Goal: Task Accomplishment & Management: Manage account settings

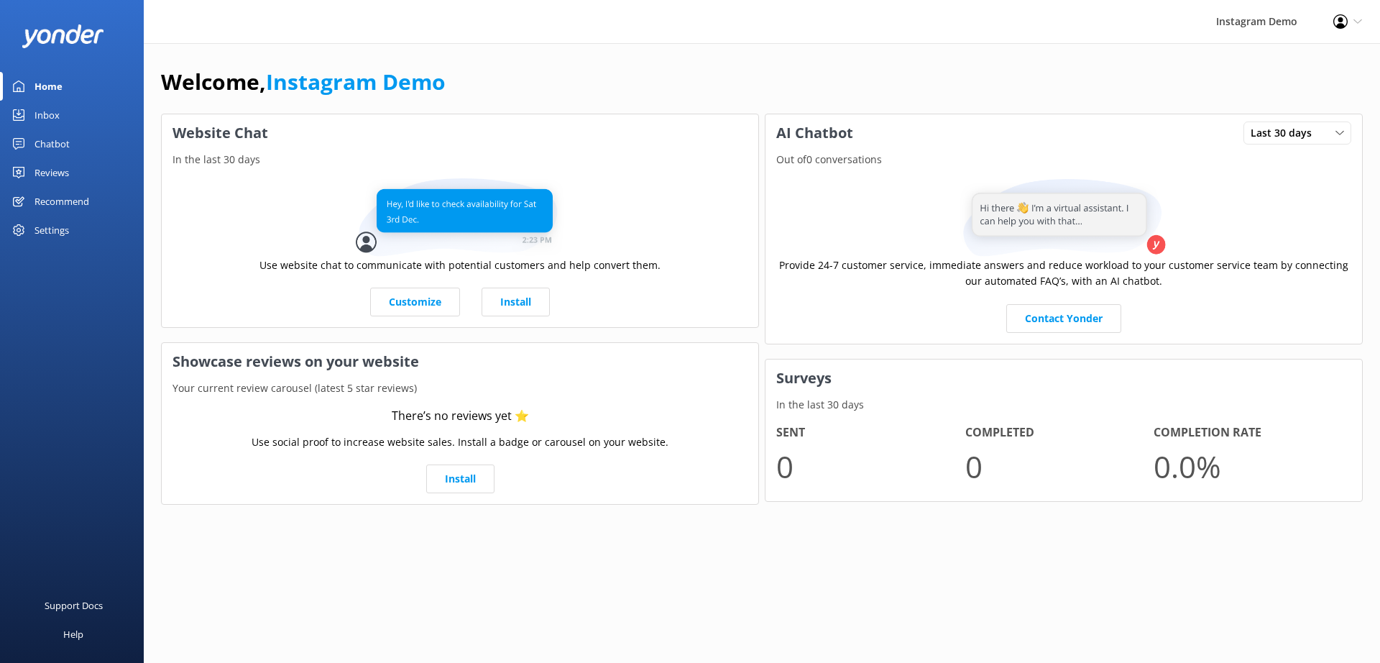
click at [62, 229] on div "Settings" at bounding box center [52, 230] width 35 height 29
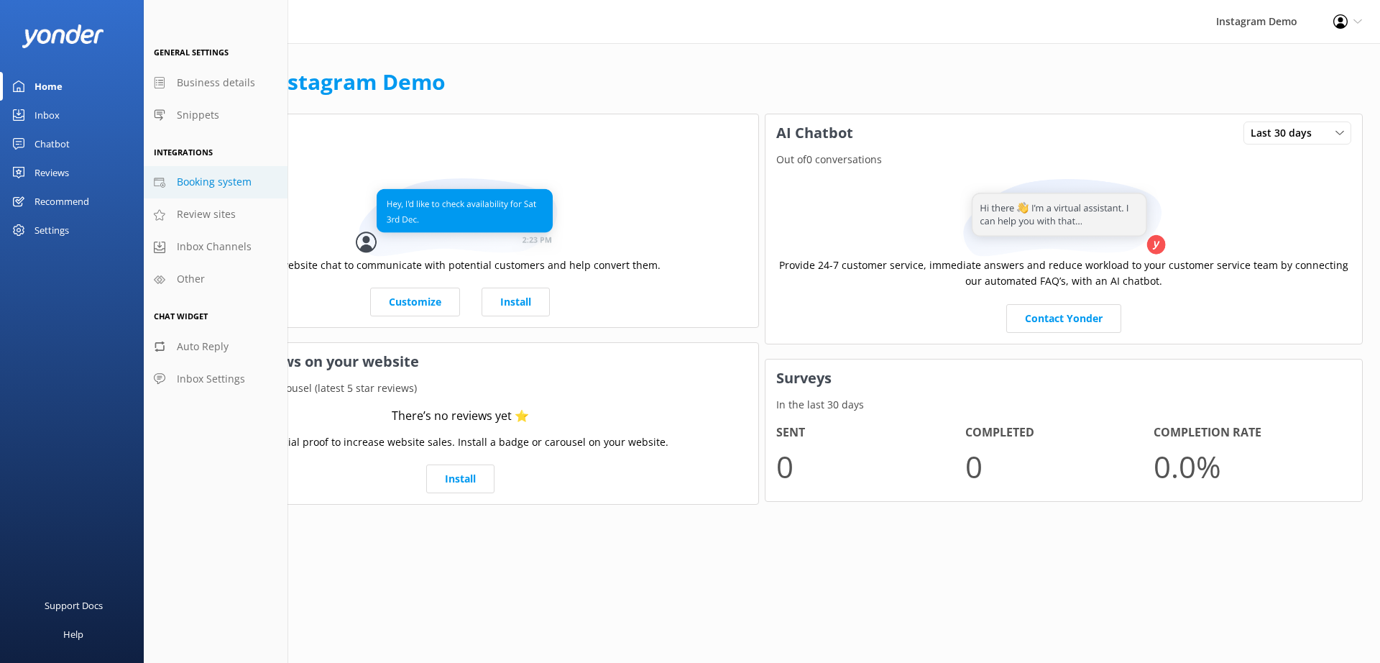
click at [204, 183] on span "Booking system" at bounding box center [214, 182] width 75 height 16
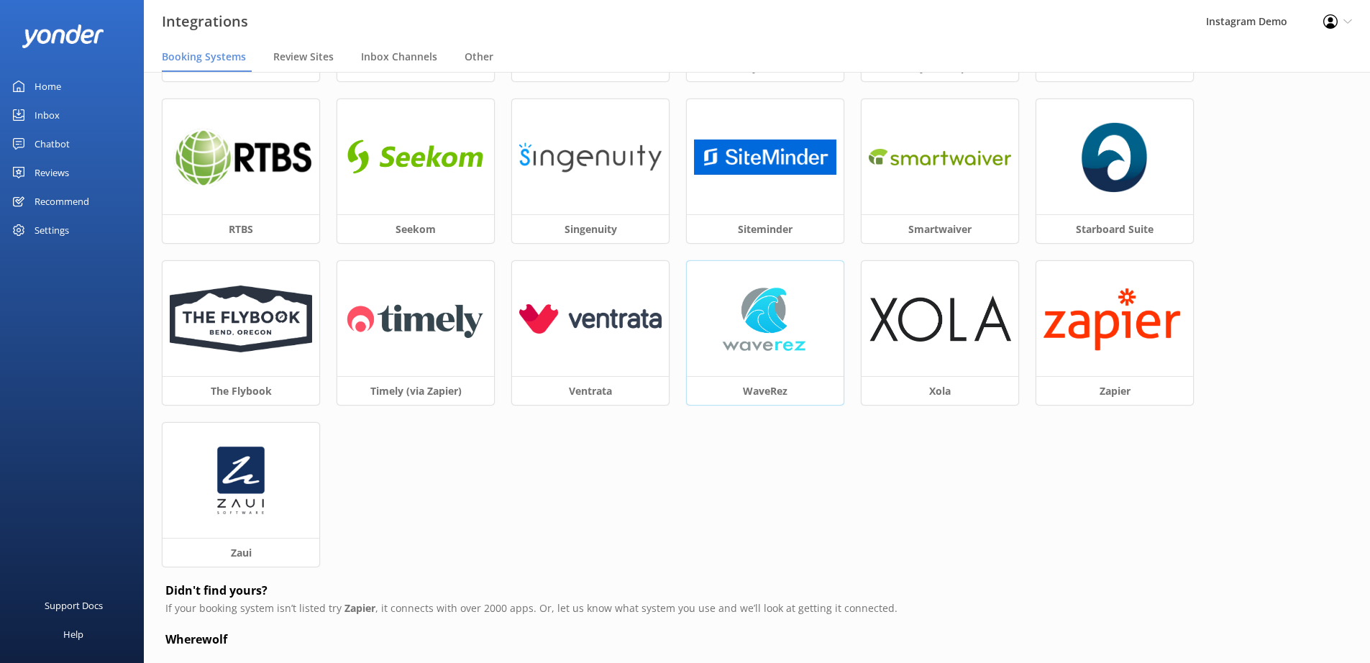
click at [797, 346] on img at bounding box center [764, 319] width 109 height 72
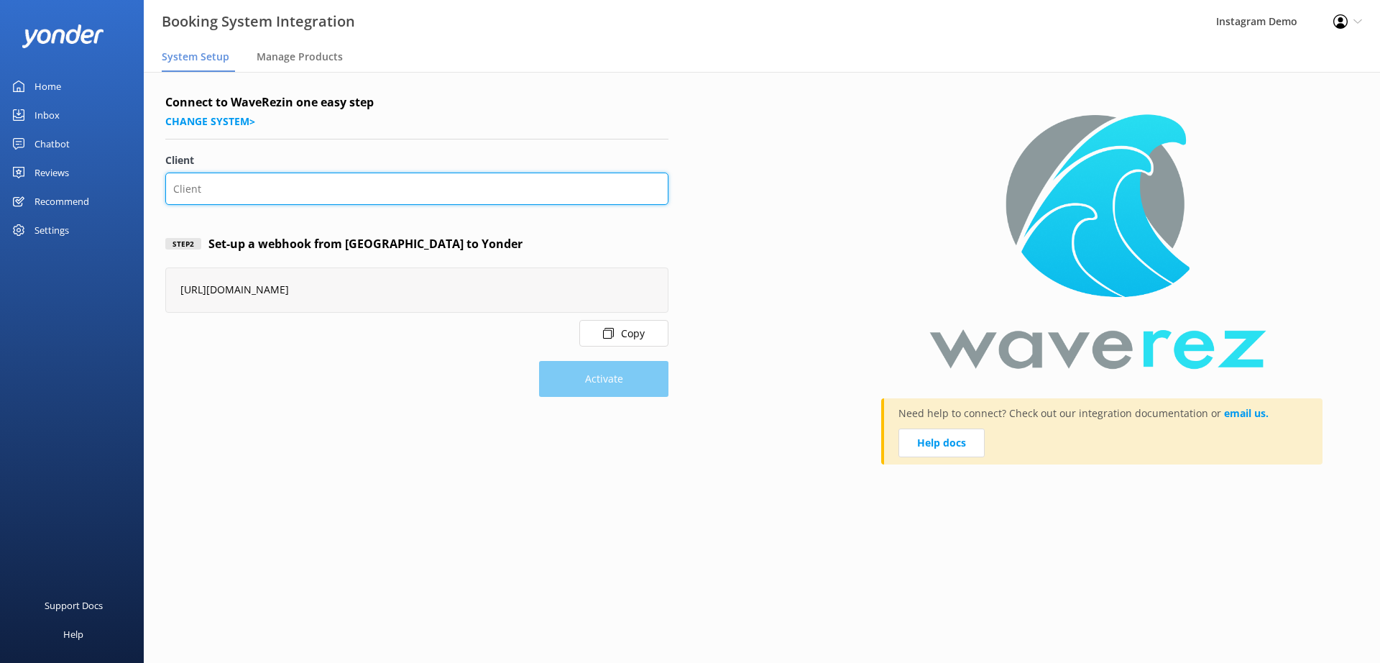
click at [238, 185] on input "Client" at bounding box center [416, 189] width 503 height 32
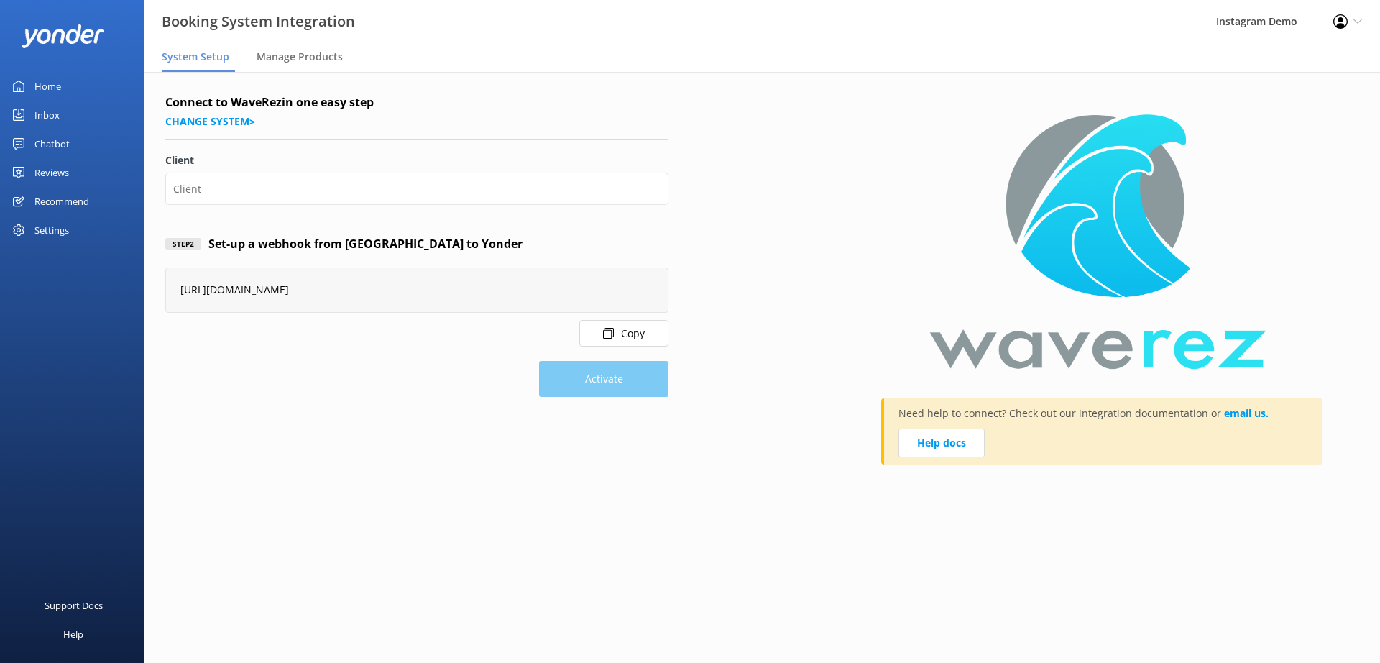
click at [308, 373] on div "Activate" at bounding box center [416, 372] width 503 height 50
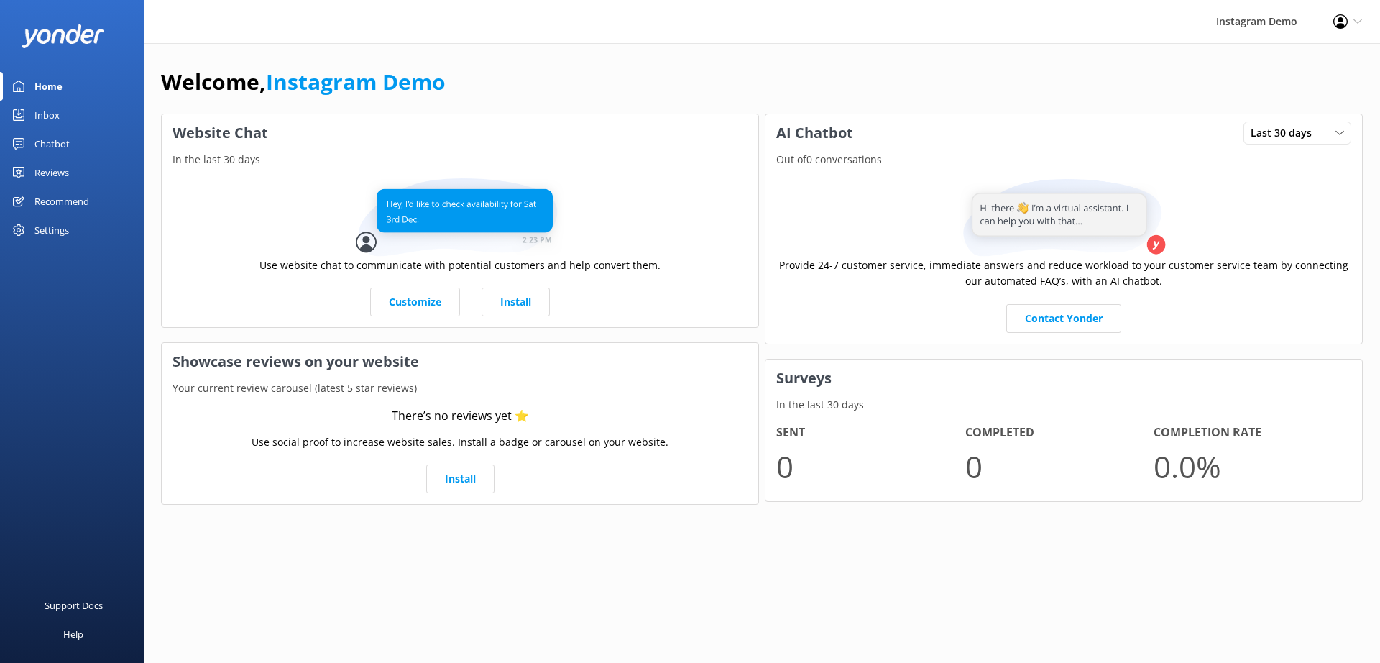
click at [58, 239] on div "Settings" at bounding box center [52, 230] width 35 height 29
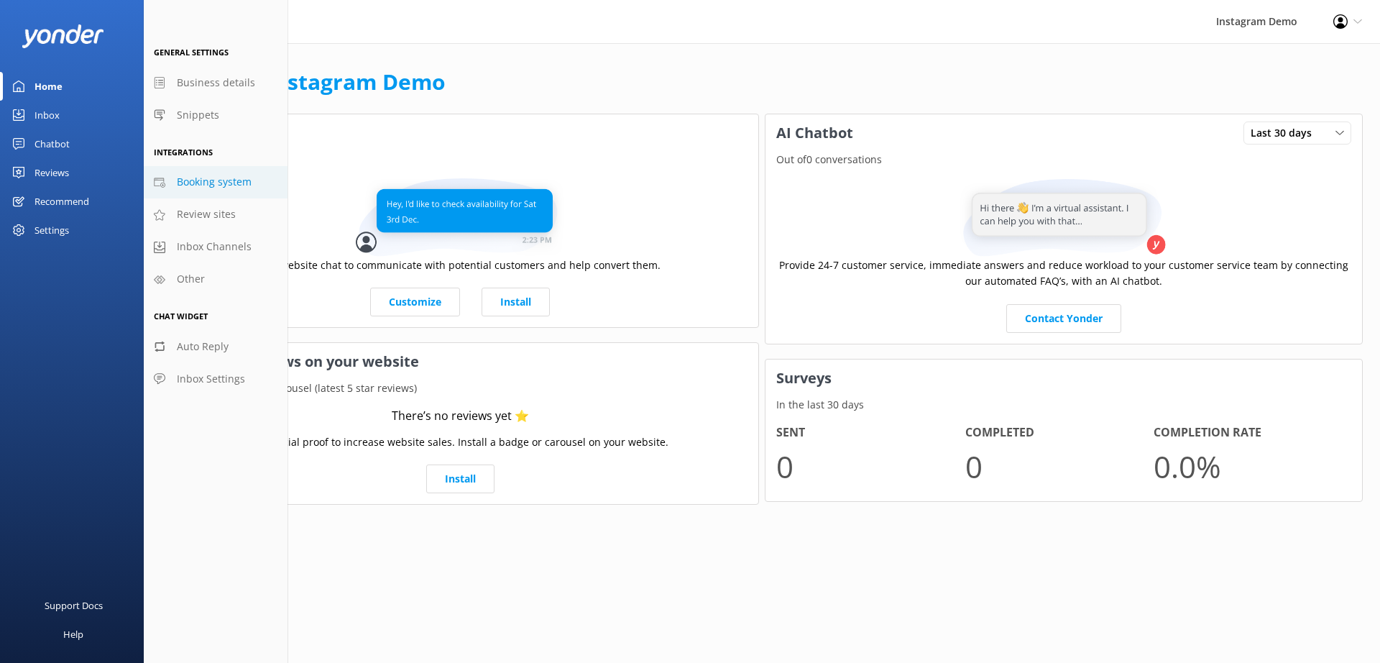
click at [209, 179] on span "Booking system" at bounding box center [214, 182] width 75 height 16
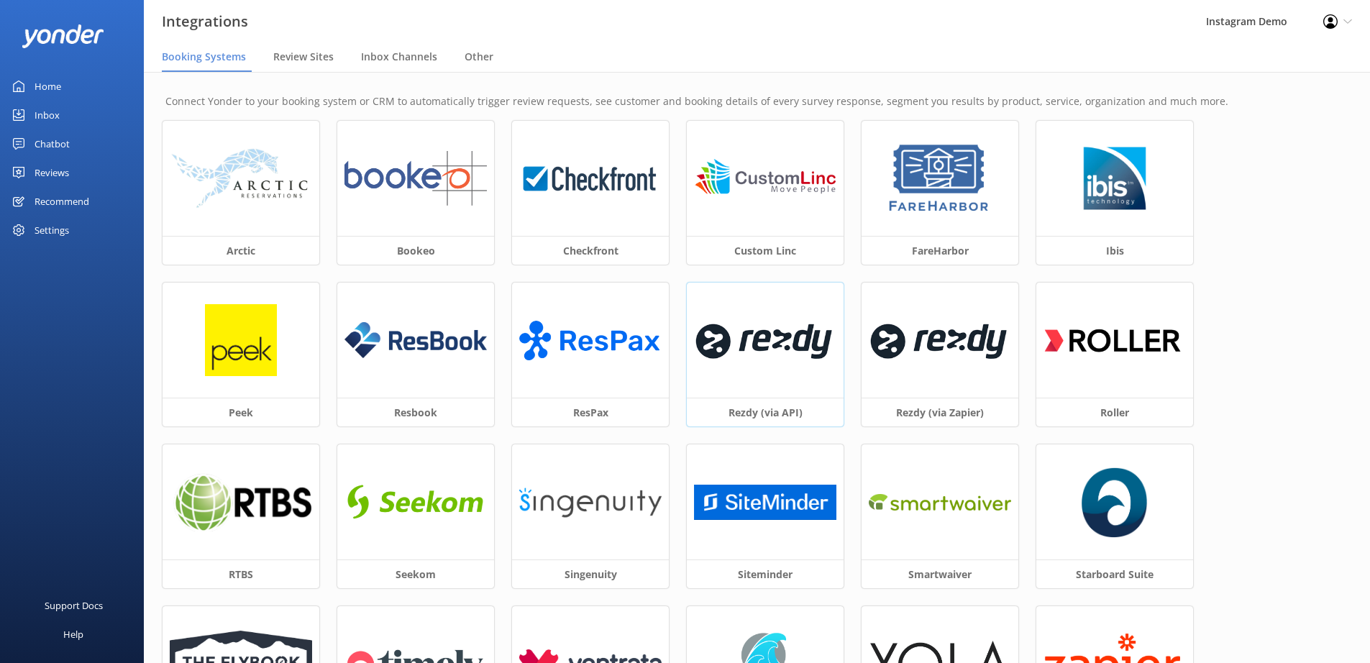
click at [776, 365] on img at bounding box center [765, 340] width 142 height 61
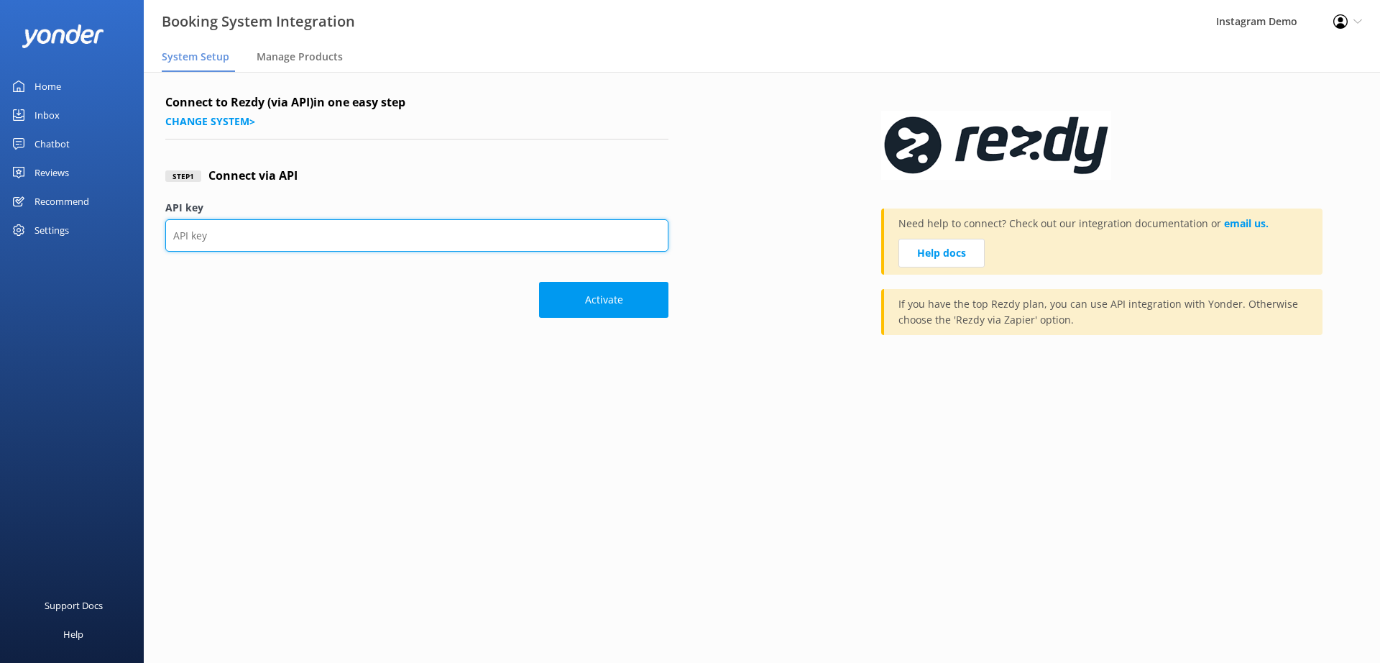
click at [329, 235] on input "API key" at bounding box center [416, 235] width 503 height 32
paste input "ce33105ef82342ab9da3783221802c8a"
type input "ce33105ef82342ab9da3783221802c8a"
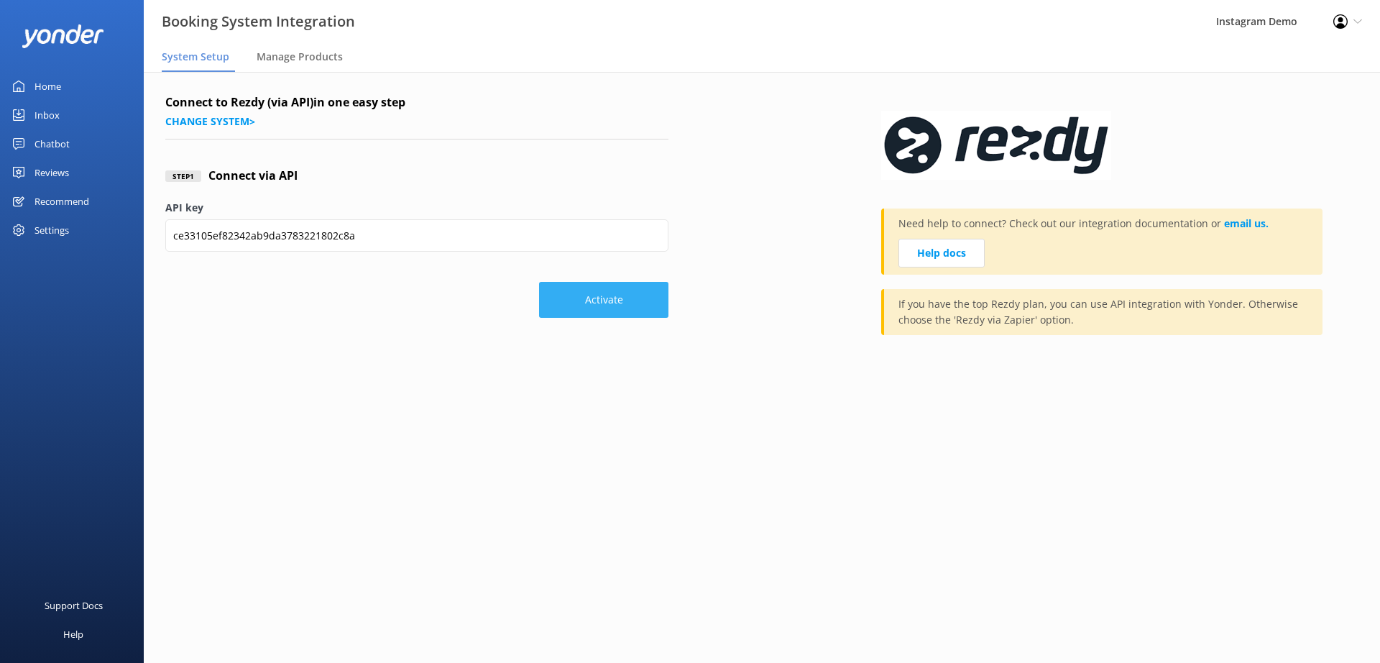
click at [608, 303] on button "Activate" at bounding box center [603, 300] width 129 height 36
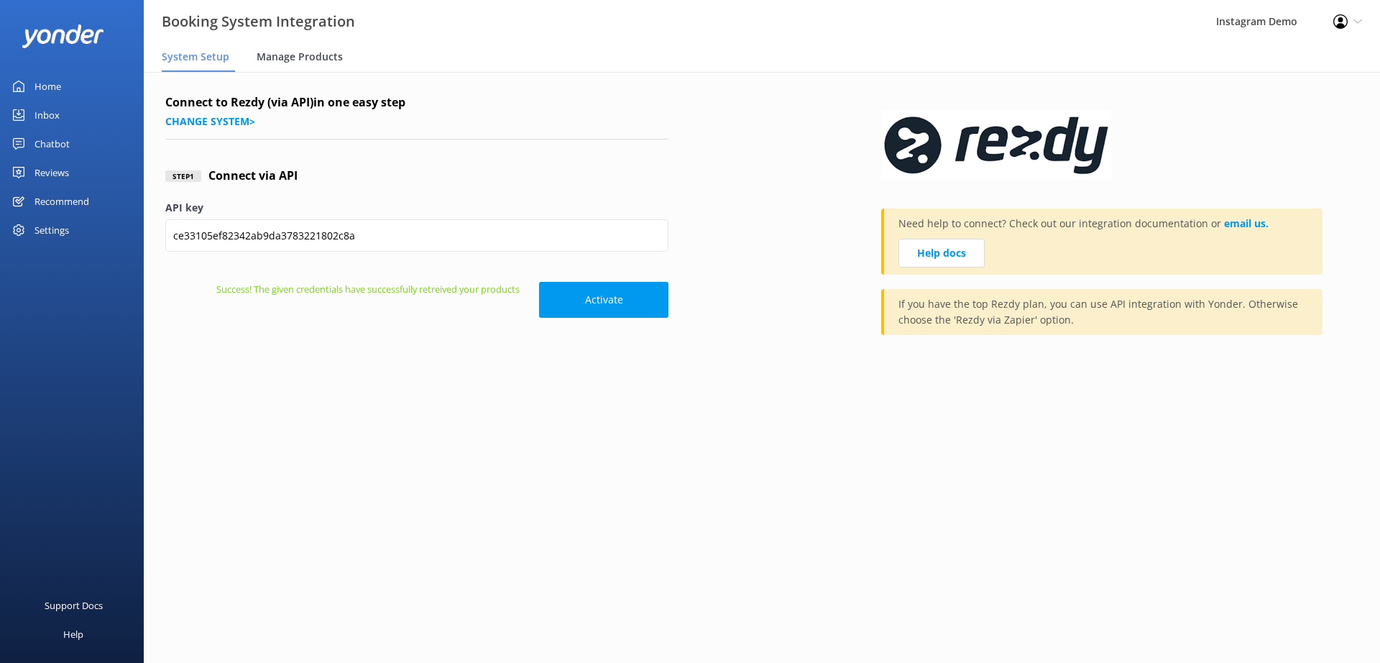
click at [308, 51] on span "Manage Products" at bounding box center [300, 57] width 86 height 14
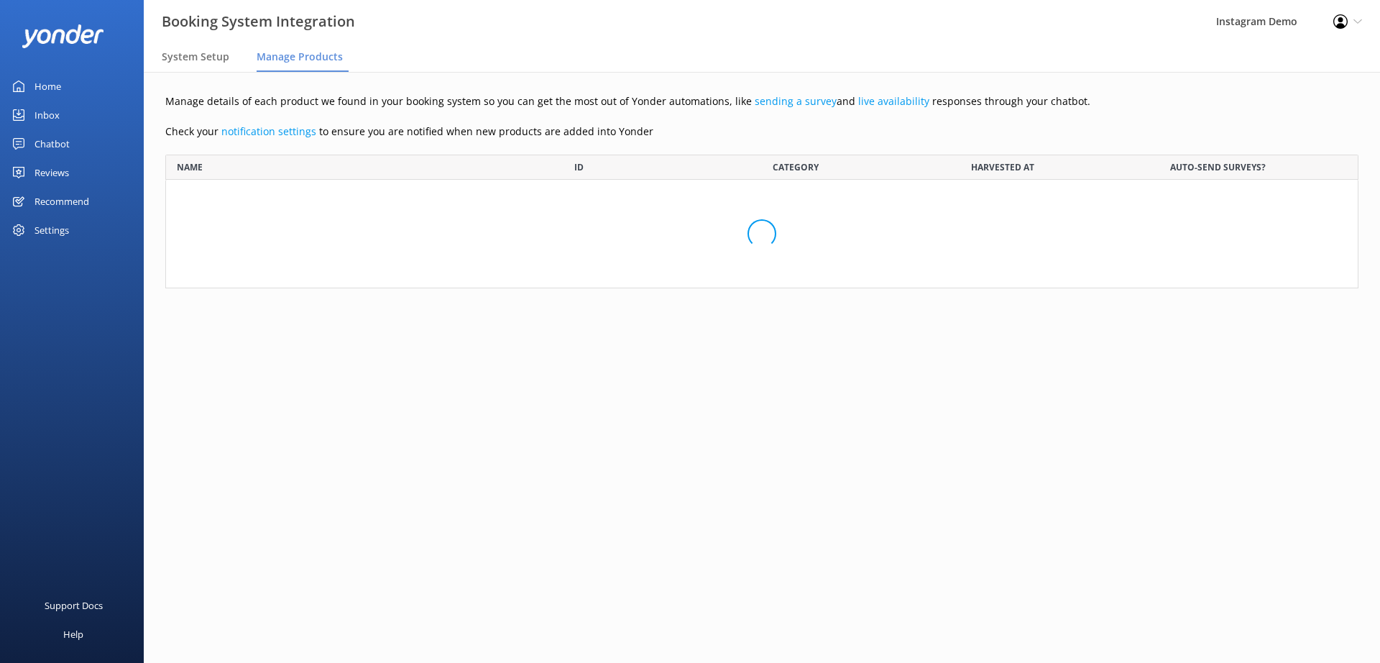
scroll to position [1884, 1172]
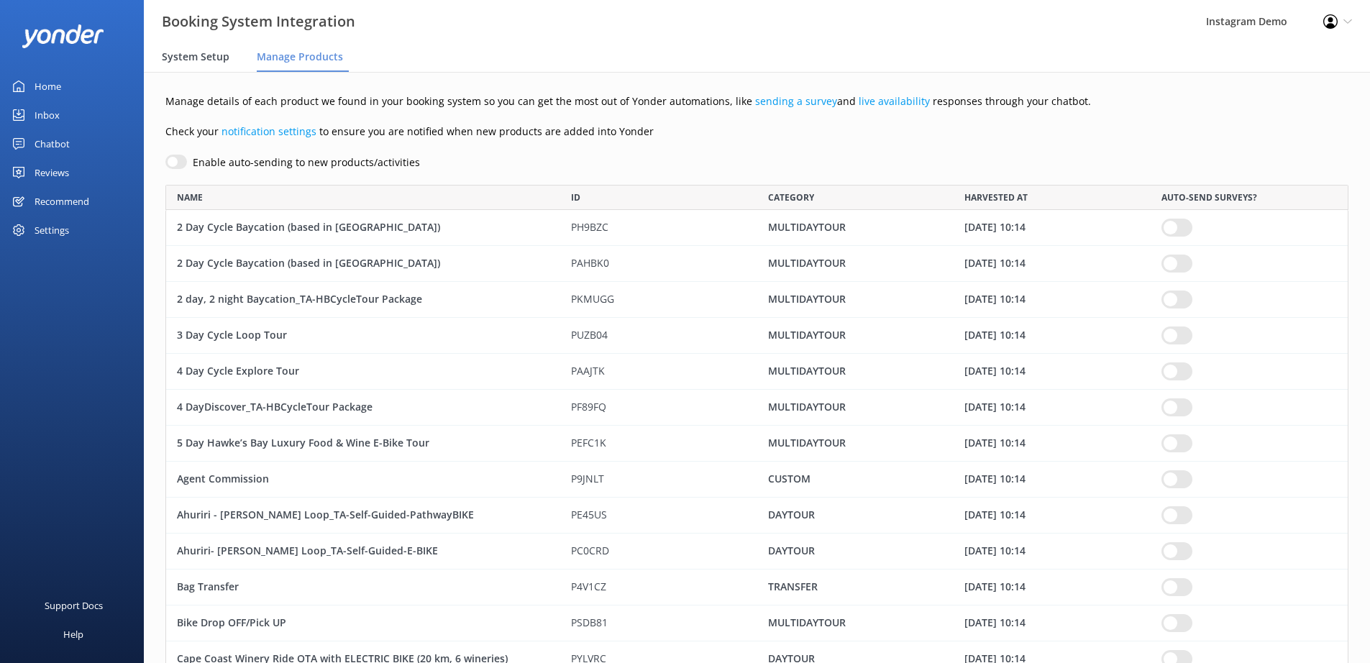
click at [201, 55] on span "System Setup" at bounding box center [196, 57] width 68 height 14
